Goal: Navigation & Orientation: Go to known website

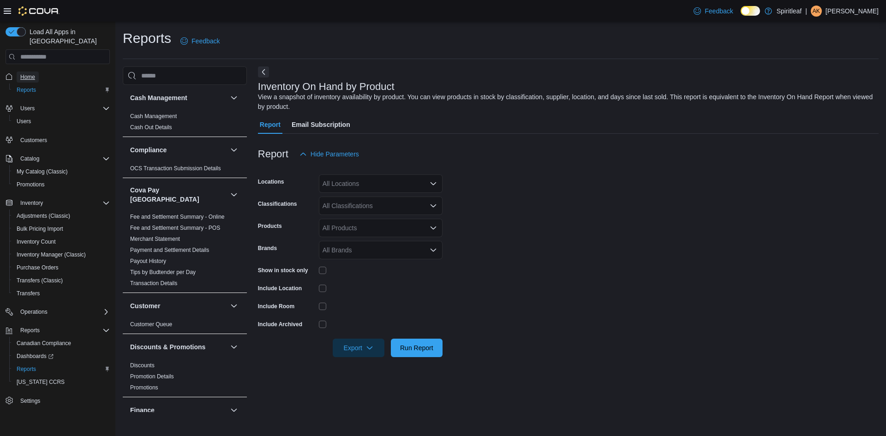
click at [30, 73] on span "Home" at bounding box center [27, 76] width 15 height 7
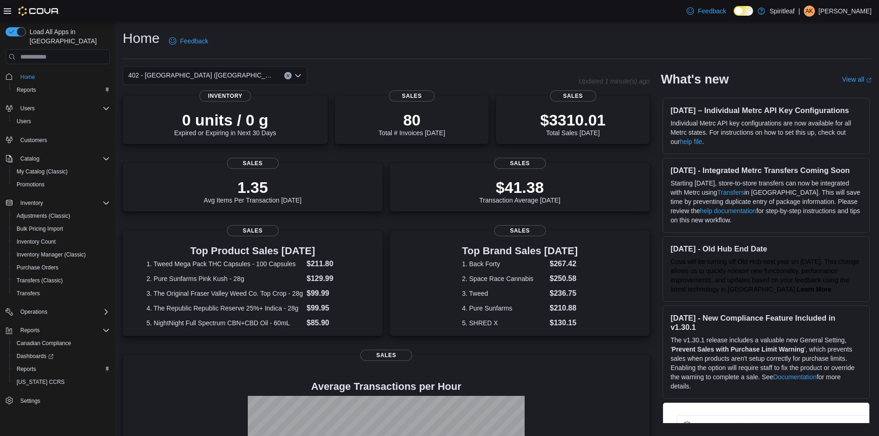
click at [184, 75] on span "402 - [GEOGRAPHIC_DATA] ([GEOGRAPHIC_DATA])" at bounding box center [201, 75] width 147 height 11
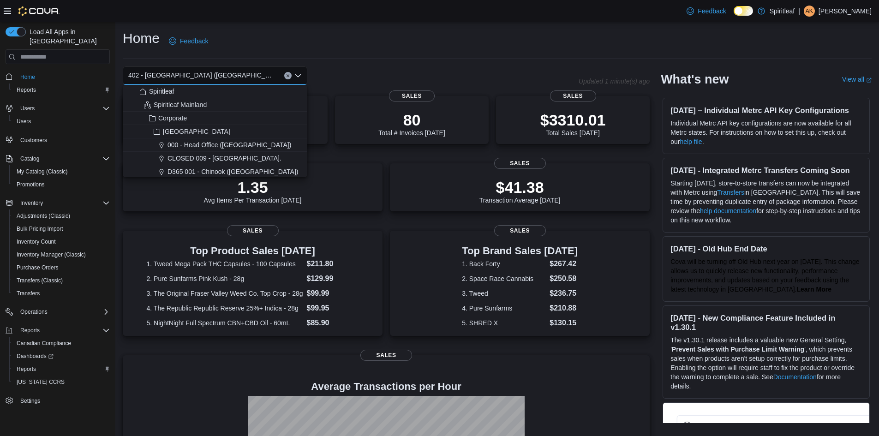
click at [508, 56] on div "Home Feedback" at bounding box center [497, 44] width 749 height 30
